Goal: Transaction & Acquisition: Book appointment/travel/reservation

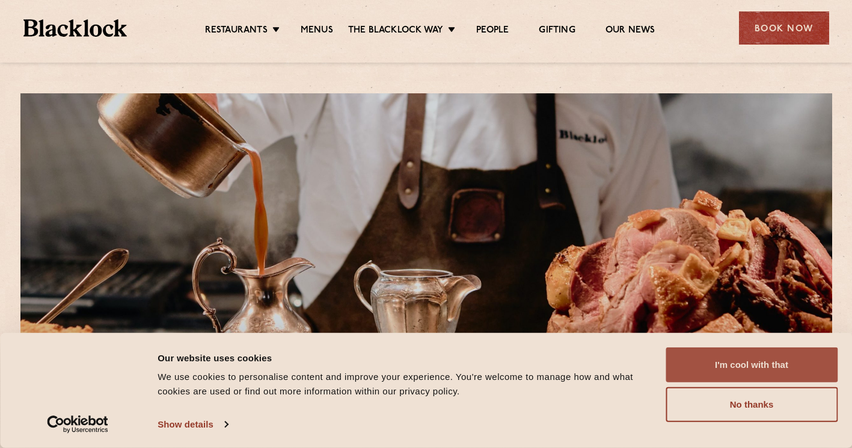
click at [783, 366] on button "I'm cool with that" at bounding box center [752, 364] width 172 height 35
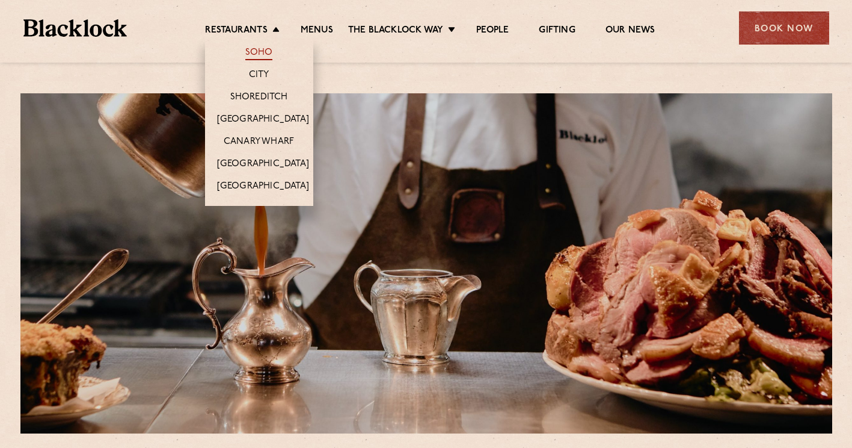
click at [266, 54] on link "Soho" at bounding box center [259, 53] width 28 height 13
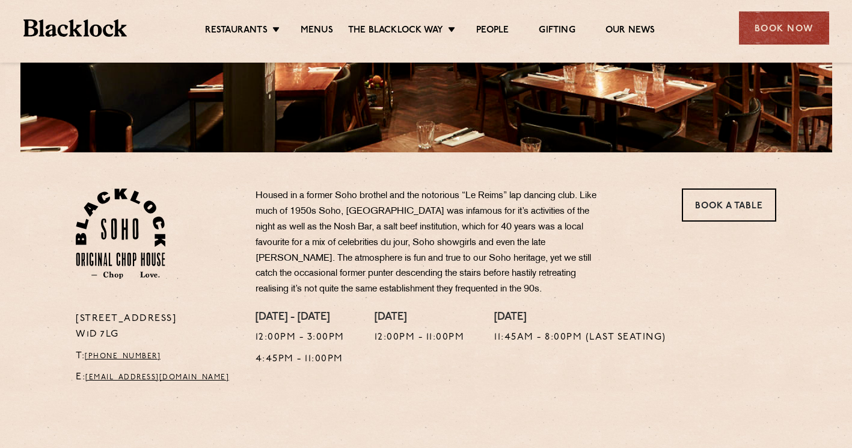
scroll to position [282, 0]
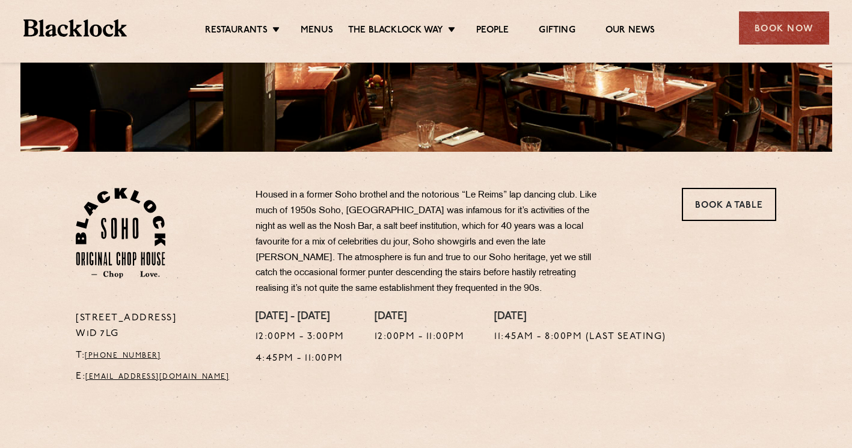
click at [217, 313] on p "24 Great Windmill Street W1D 7LG" at bounding box center [157, 325] width 162 height 31
drag, startPoint x: 76, startPoint y: 315, endPoint x: 214, endPoint y: 318, distance: 137.8
click at [214, 318] on p "24 Great Windmill Street W1D 7LG" at bounding box center [157, 325] width 162 height 31
copy p "24 Great Windmill Street"
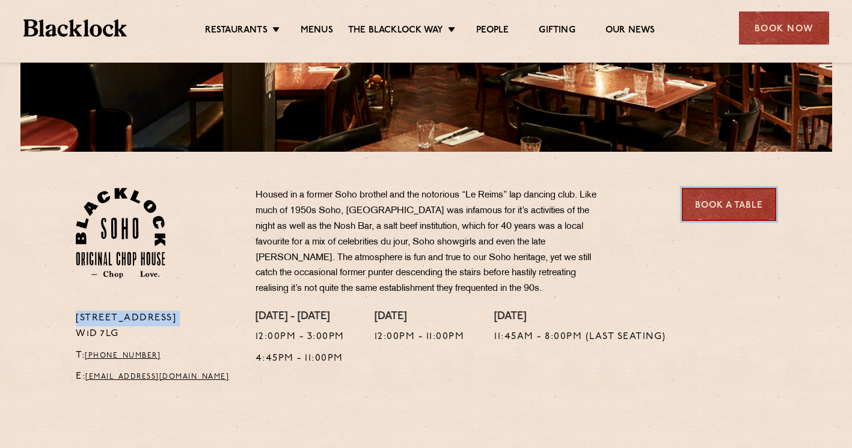
click at [750, 199] on link "Book a Table" at bounding box center [729, 204] width 94 height 33
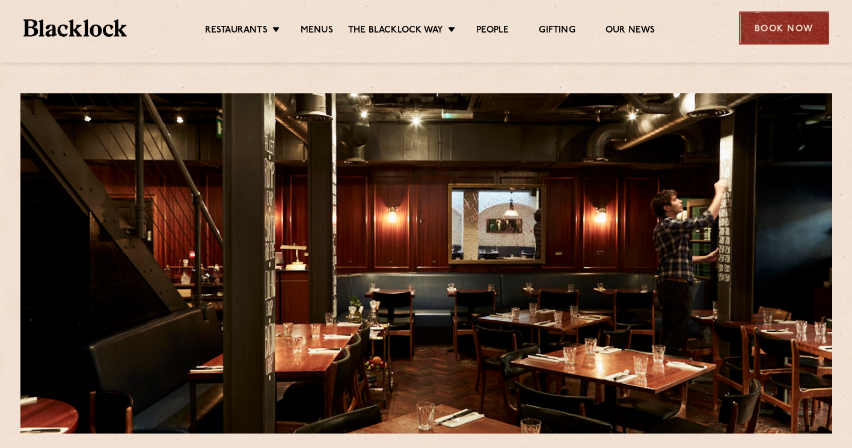
click at [786, 34] on div "Book Now" at bounding box center [784, 27] width 90 height 33
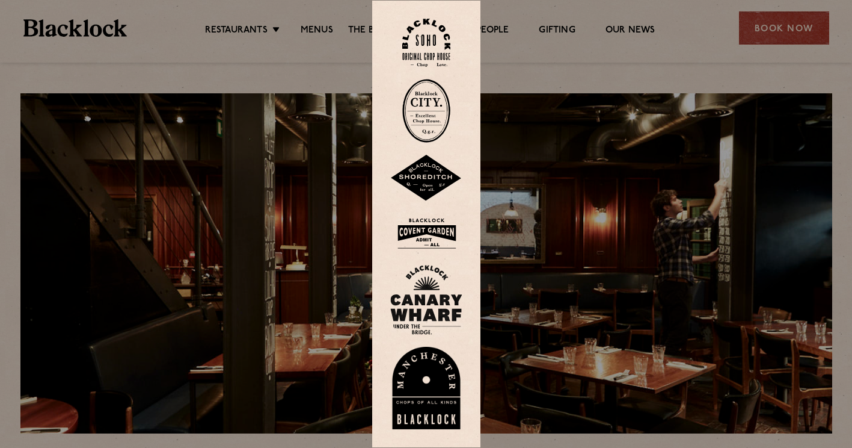
click at [438, 40] on img at bounding box center [426, 43] width 48 height 49
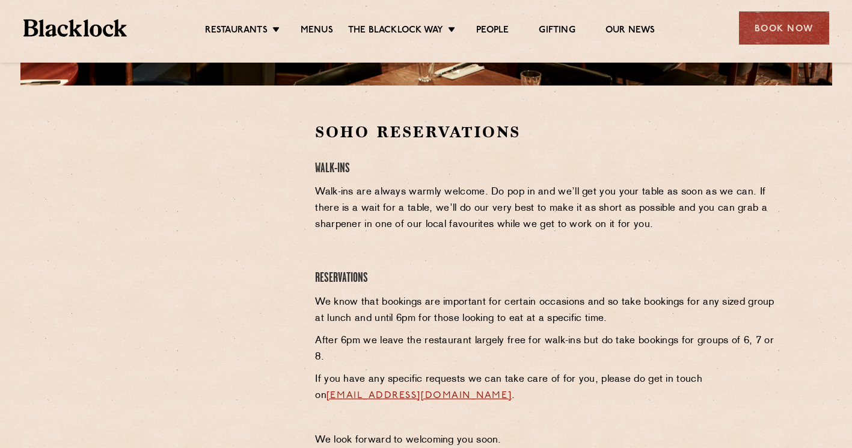
scroll to position [347, 0]
